Goal: Find specific page/section: Find specific page/section

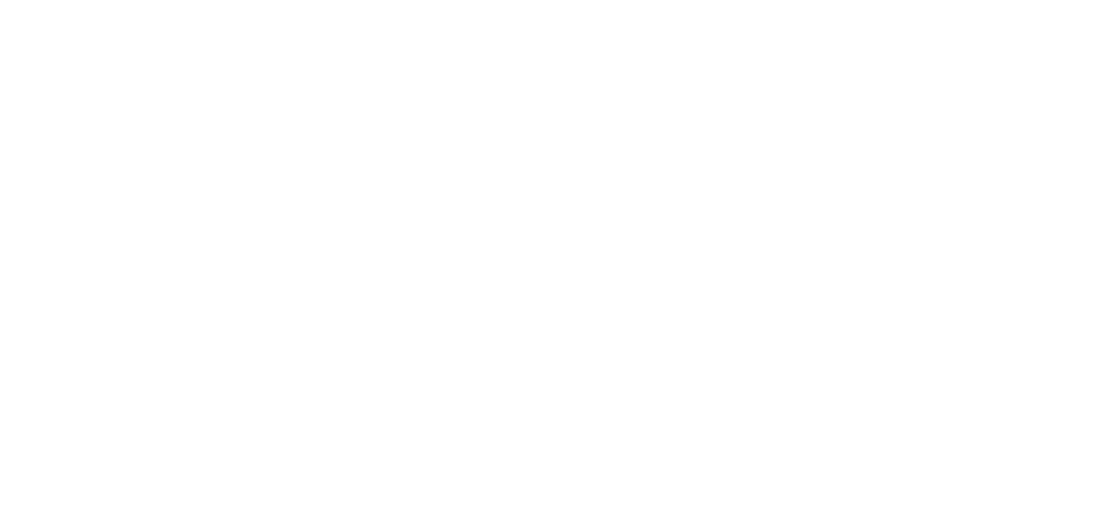
scroll to position [145, 0]
